Goal: Use online tool/utility: Utilize a website feature to perform a specific function

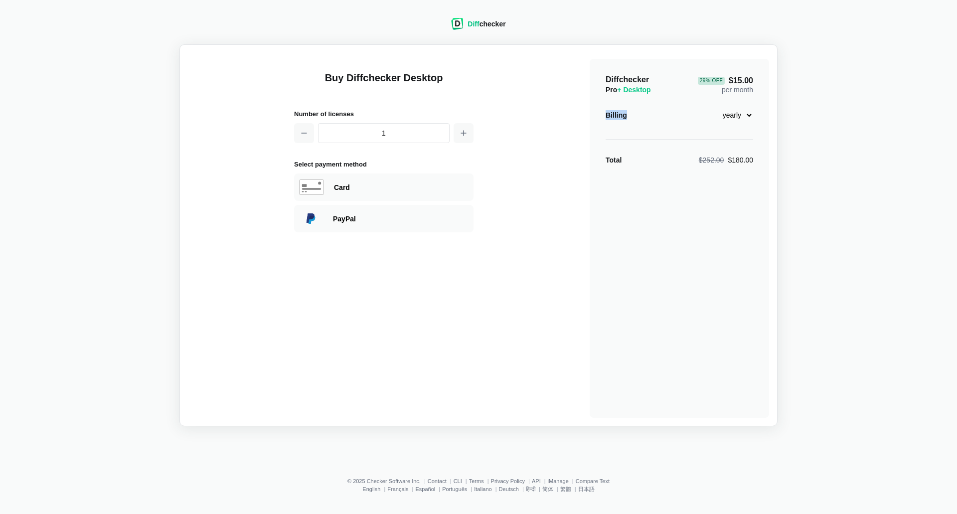
drag, startPoint x: 860, startPoint y: 133, endPoint x: 861, endPoint y: 145, distance: 12.0
click at [858, 136] on div "Diff checker Buy Diffchecker Desktop Number of licenses 1 Select payment method…" at bounding box center [478, 216] width 945 height 420
click at [494, 22] on div "Diff checker" at bounding box center [486, 24] width 38 height 10
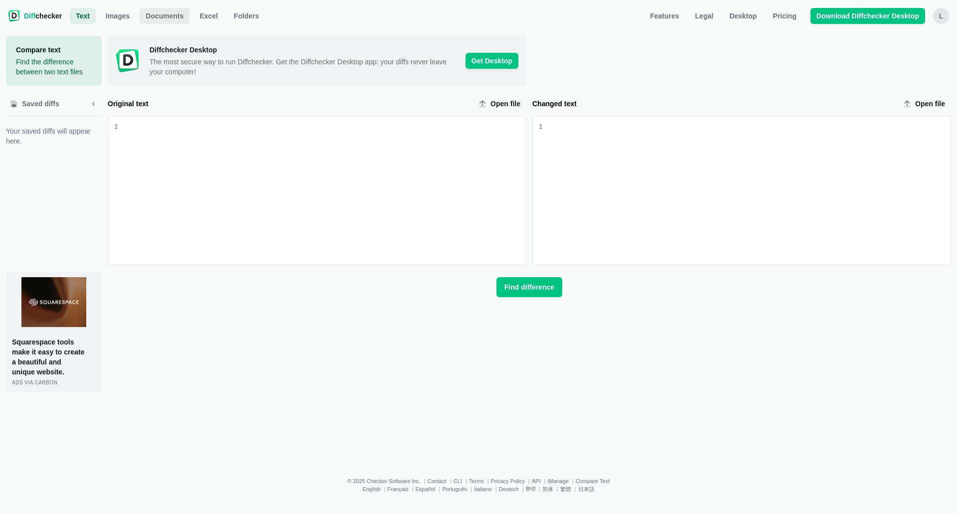
click at [157, 12] on span "Documents" at bounding box center [165, 16] width 42 height 10
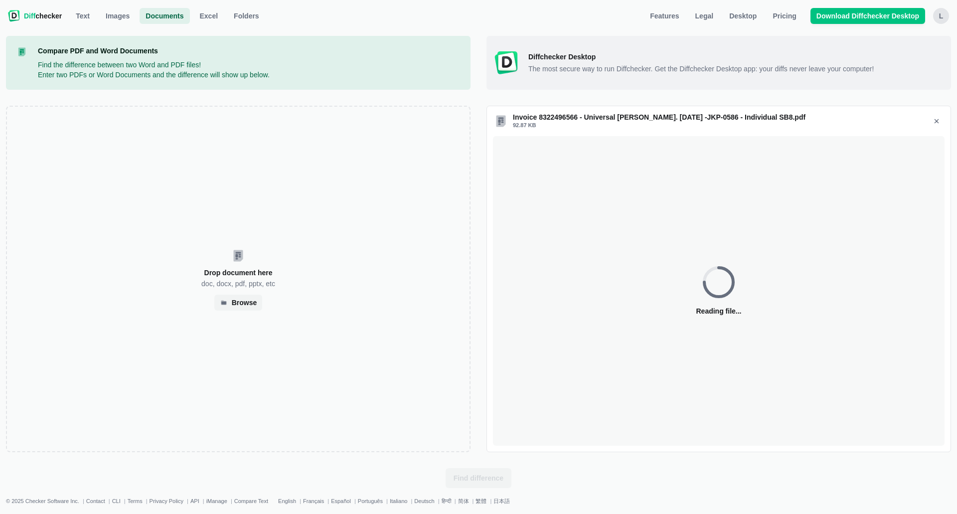
select select "6"
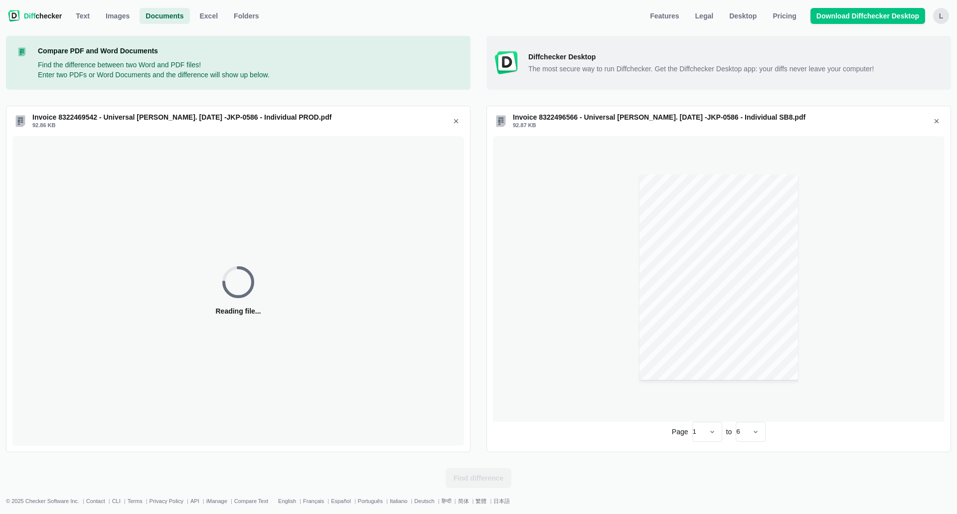
select select "6"
click at [474, 453] on span "Find difference" at bounding box center [479, 478] width 54 height 10
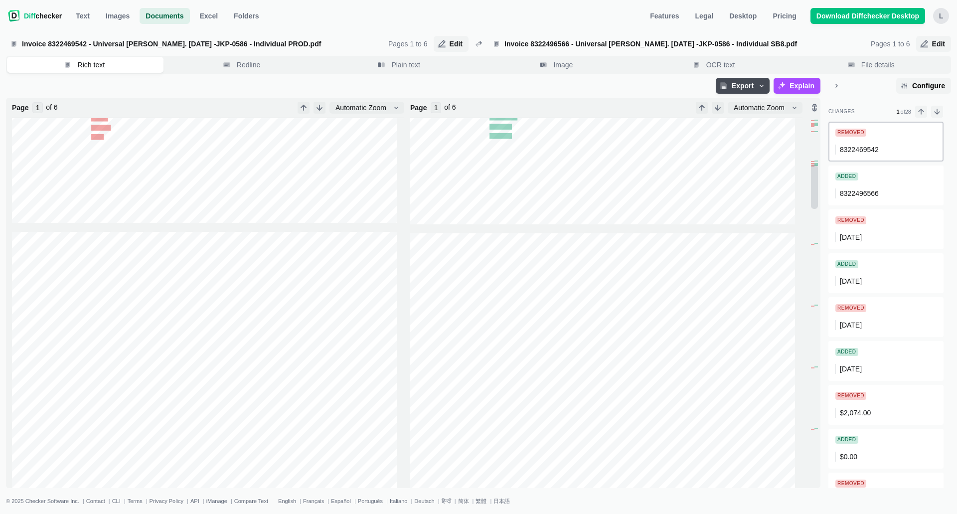
scroll to position [498, 0]
type input "2"
type input "1"
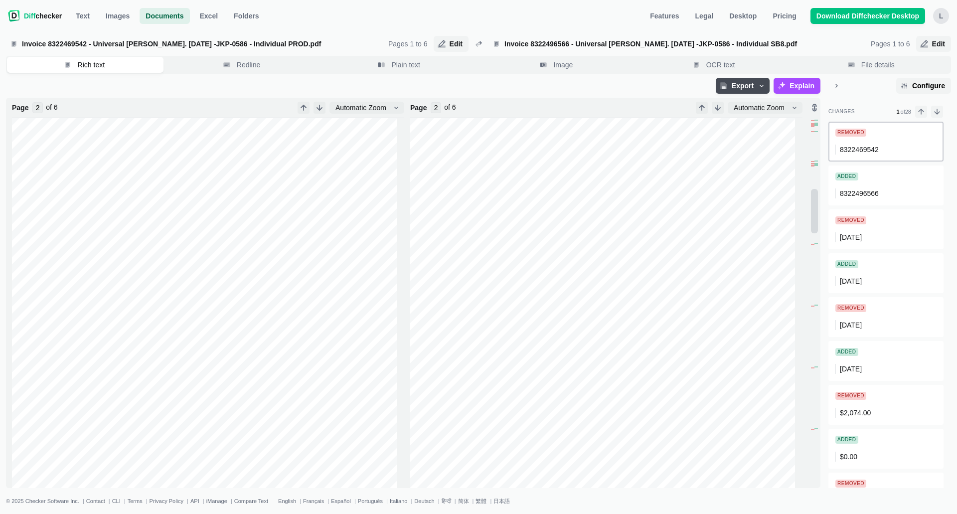
type input "1"
type input "2"
type input "3"
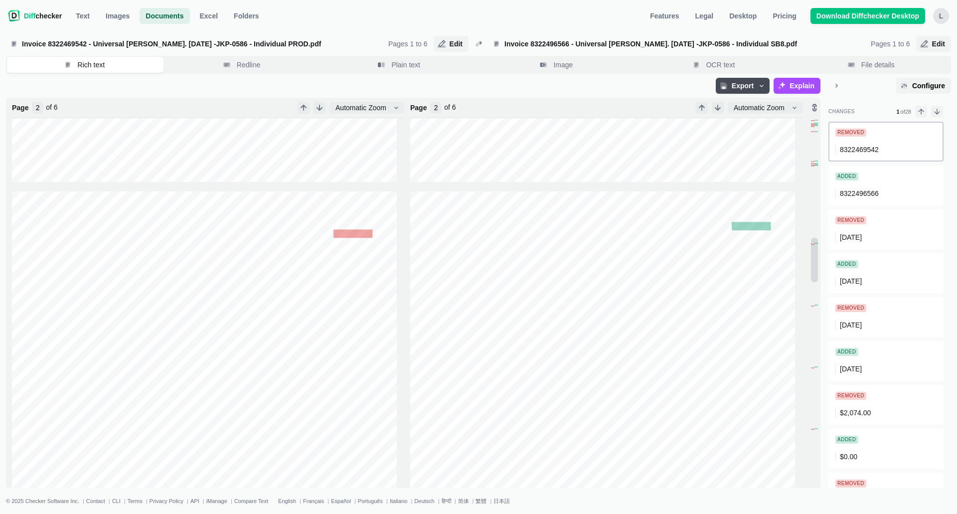
type input "3"
type input "4"
type input "5"
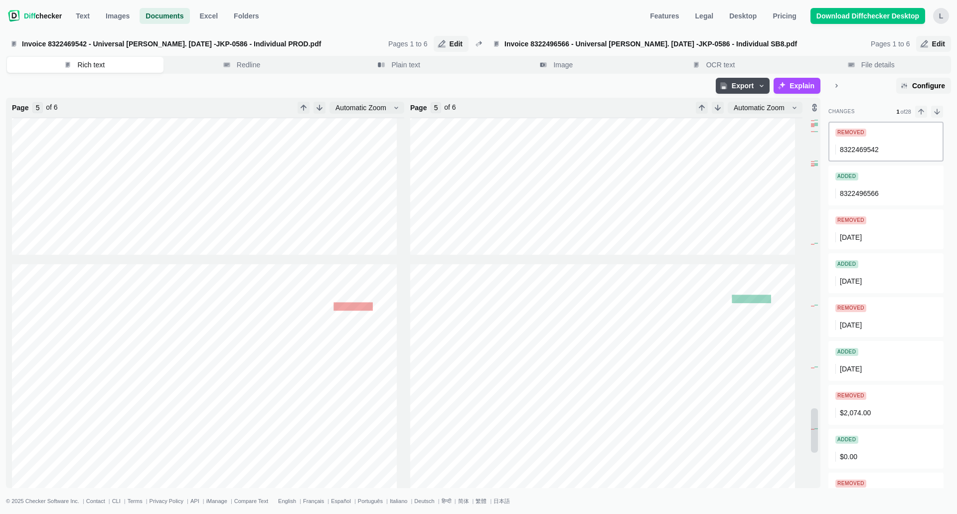
type input "6"
type input "5"
type input "4"
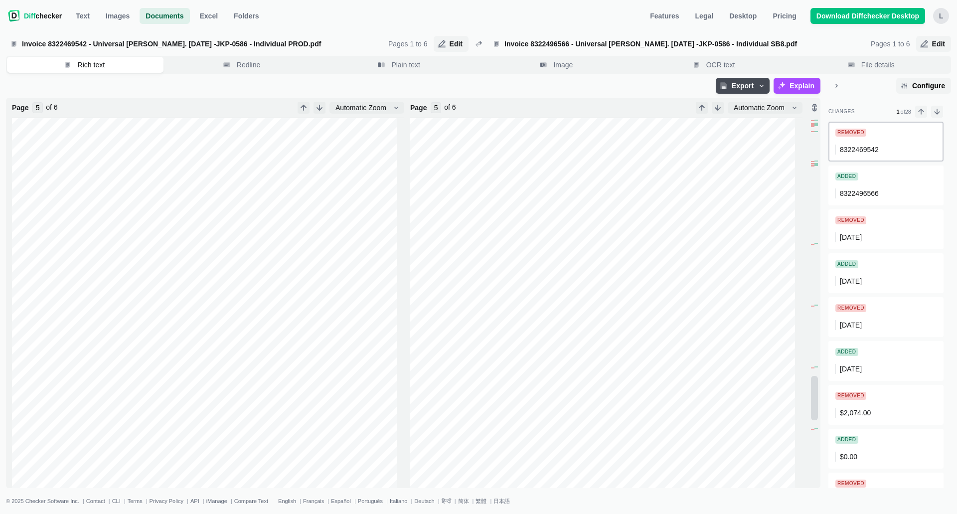
type input "4"
type input "3"
type input "2"
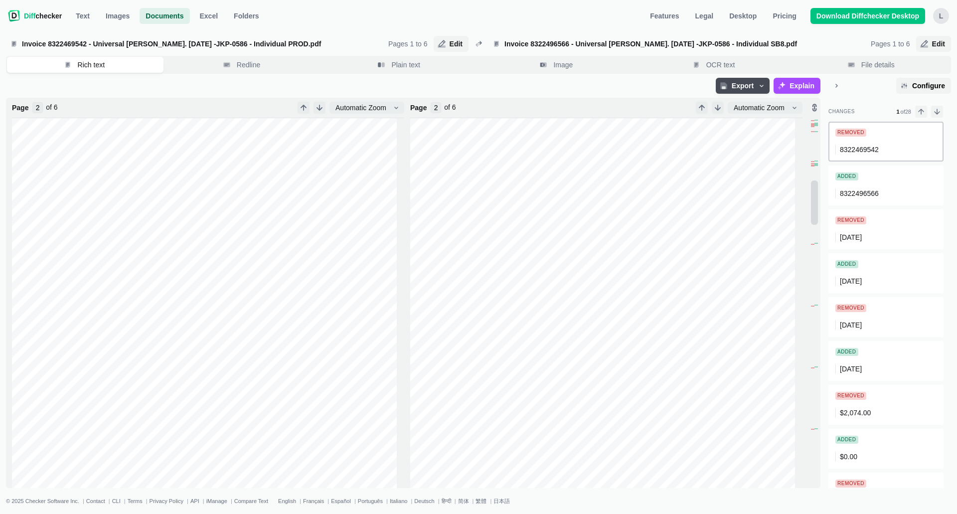
type input "1"
